Goal: Task Accomplishment & Management: Manage account settings

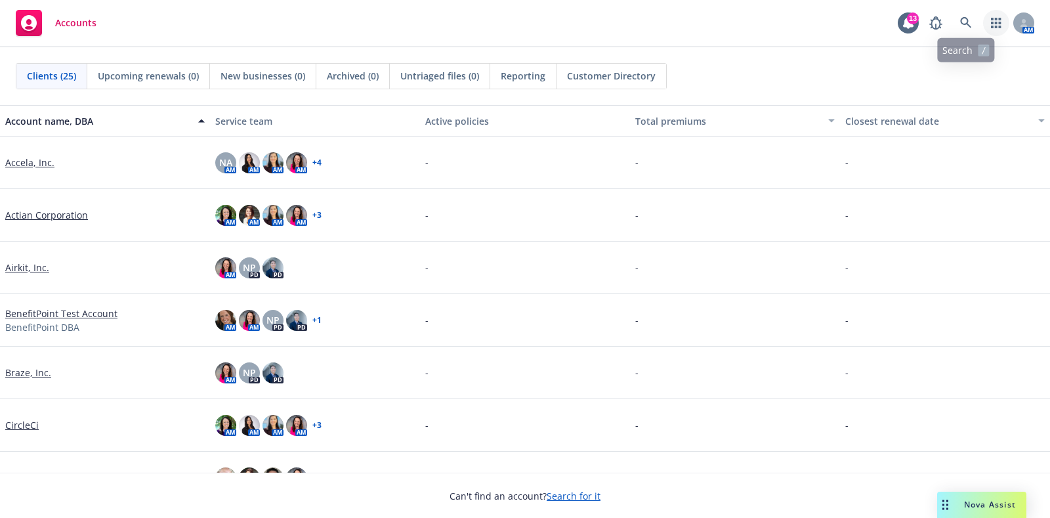
click at [985, 17] on link "button" at bounding box center [996, 23] width 26 height 26
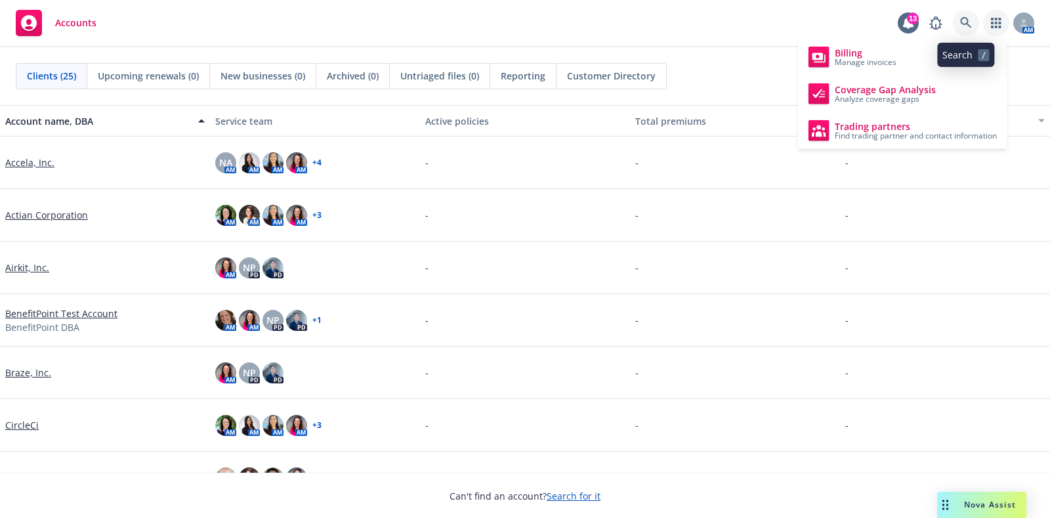
click at [969, 20] on icon at bounding box center [966, 23] width 12 height 12
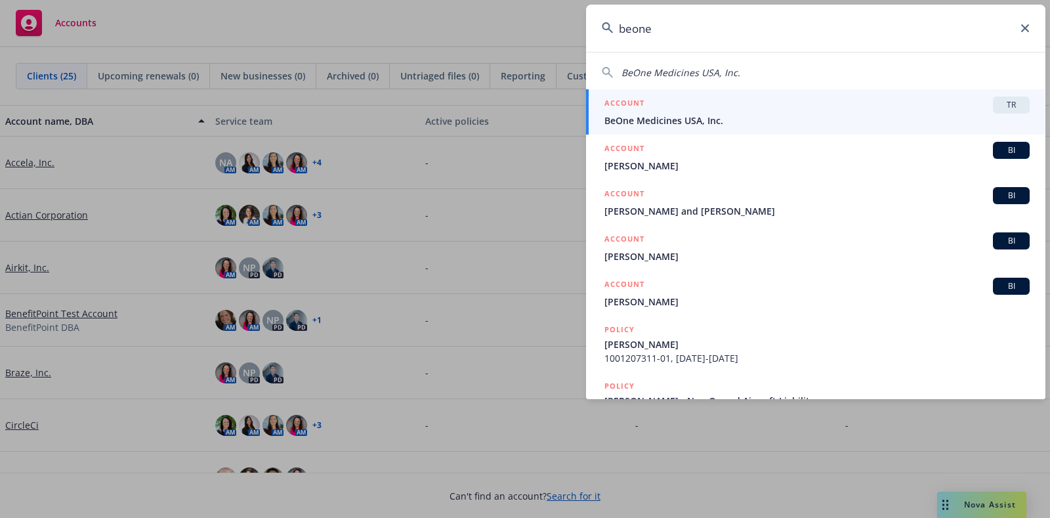
type input "beone"
click at [819, 105] on div "ACCOUNT TR" at bounding box center [817, 104] width 425 height 17
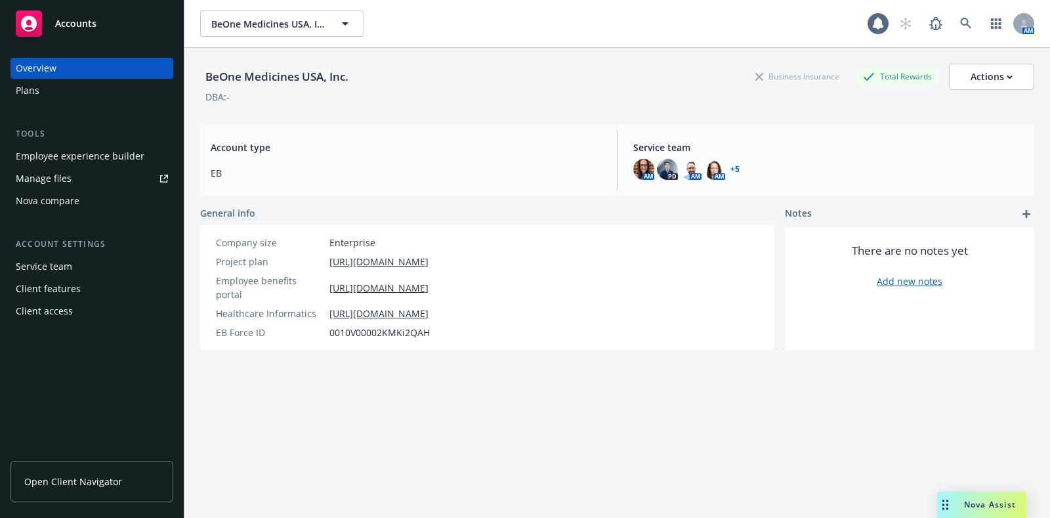
click at [22, 91] on div "Plans" at bounding box center [28, 90] width 24 height 21
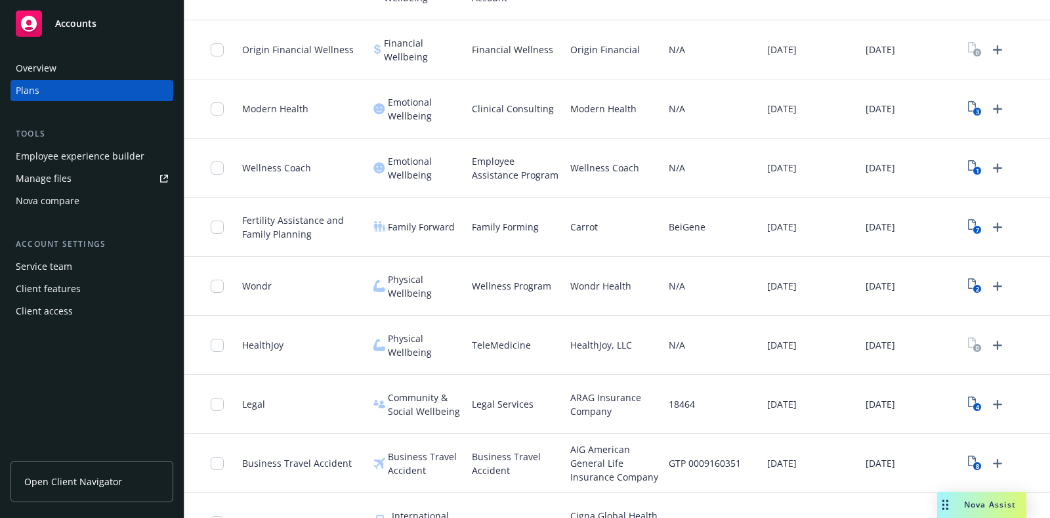
scroll to position [1512, 0]
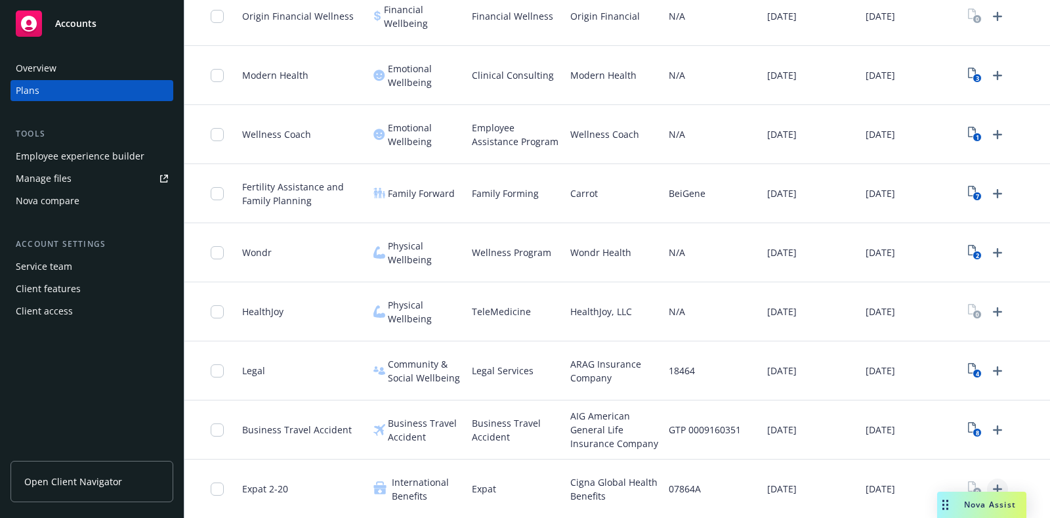
click at [998, 481] on icon "Upload Plan Documents" at bounding box center [998, 489] width 16 height 16
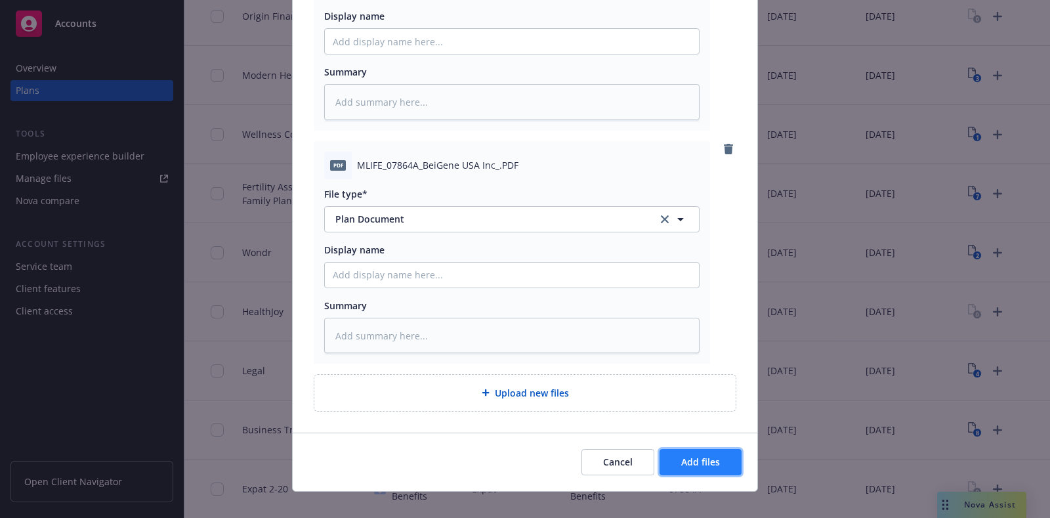
click at [717, 459] on button "Add files" at bounding box center [701, 462] width 82 height 26
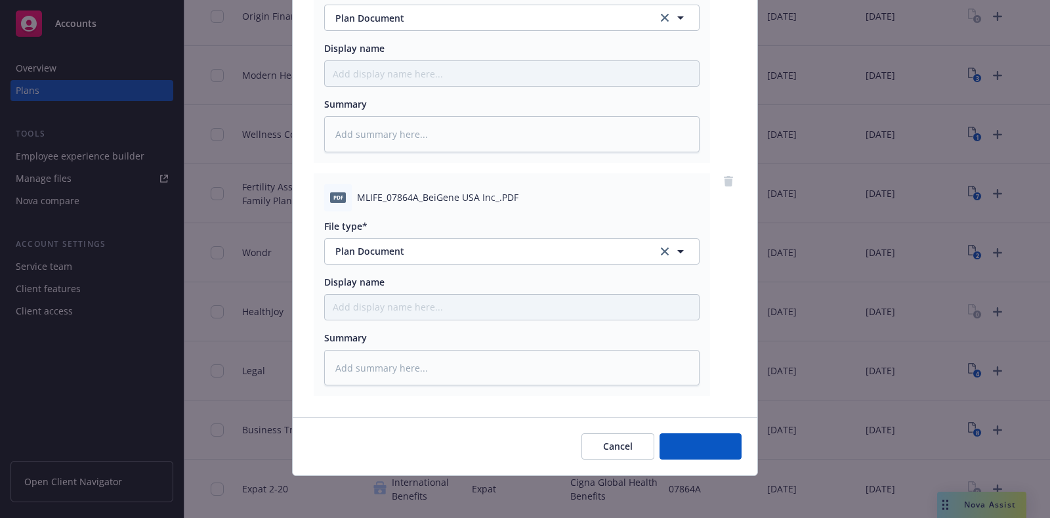
scroll to position [213, 0]
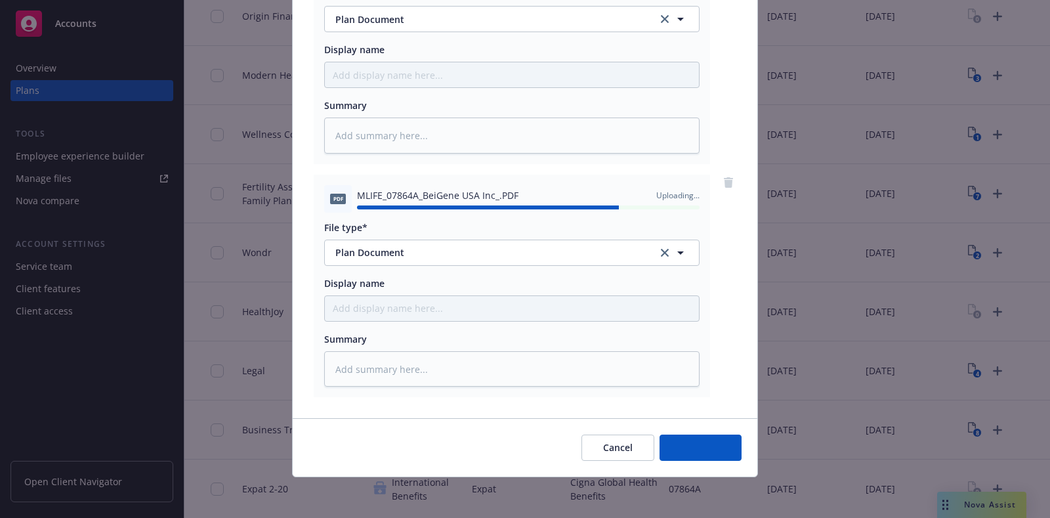
type textarea "x"
